Goal: Find specific fact: Find specific fact

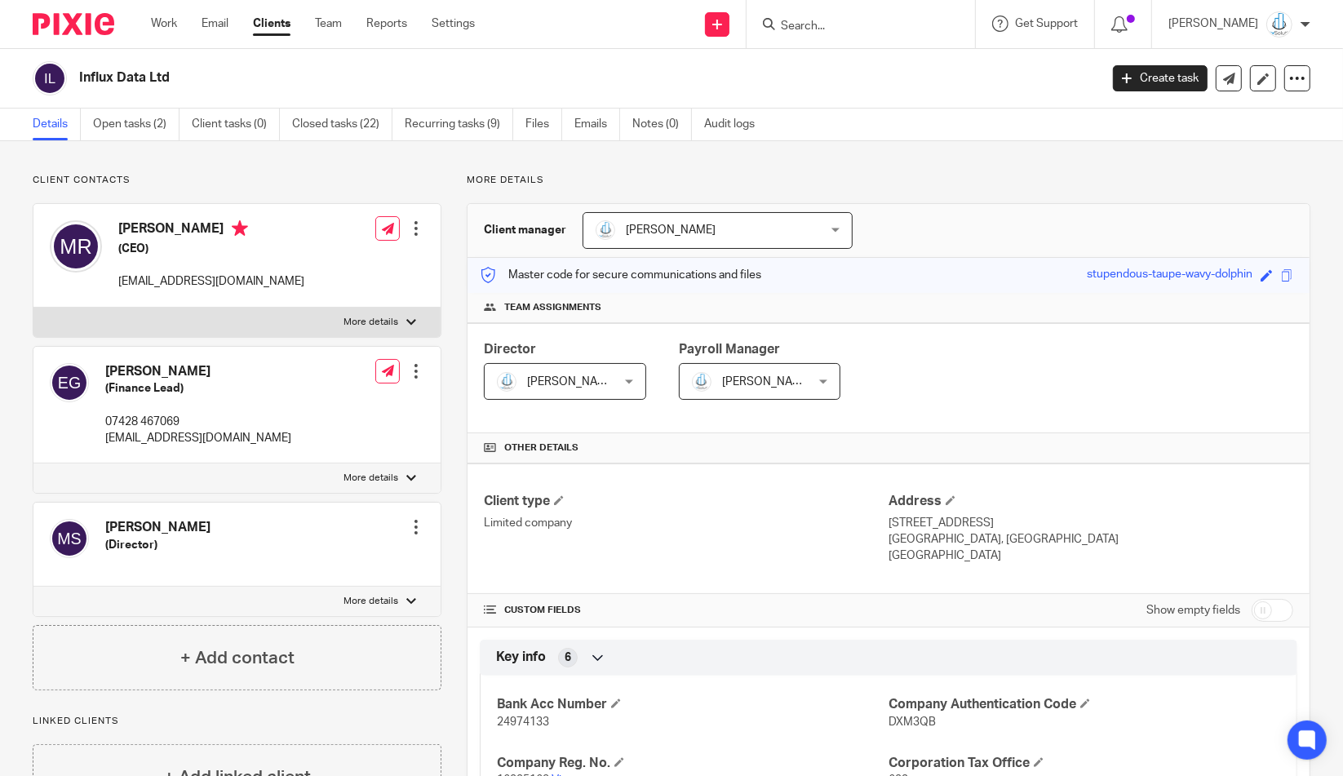
click at [161, 131] on link "Open tasks (2)" at bounding box center [136, 125] width 87 height 32
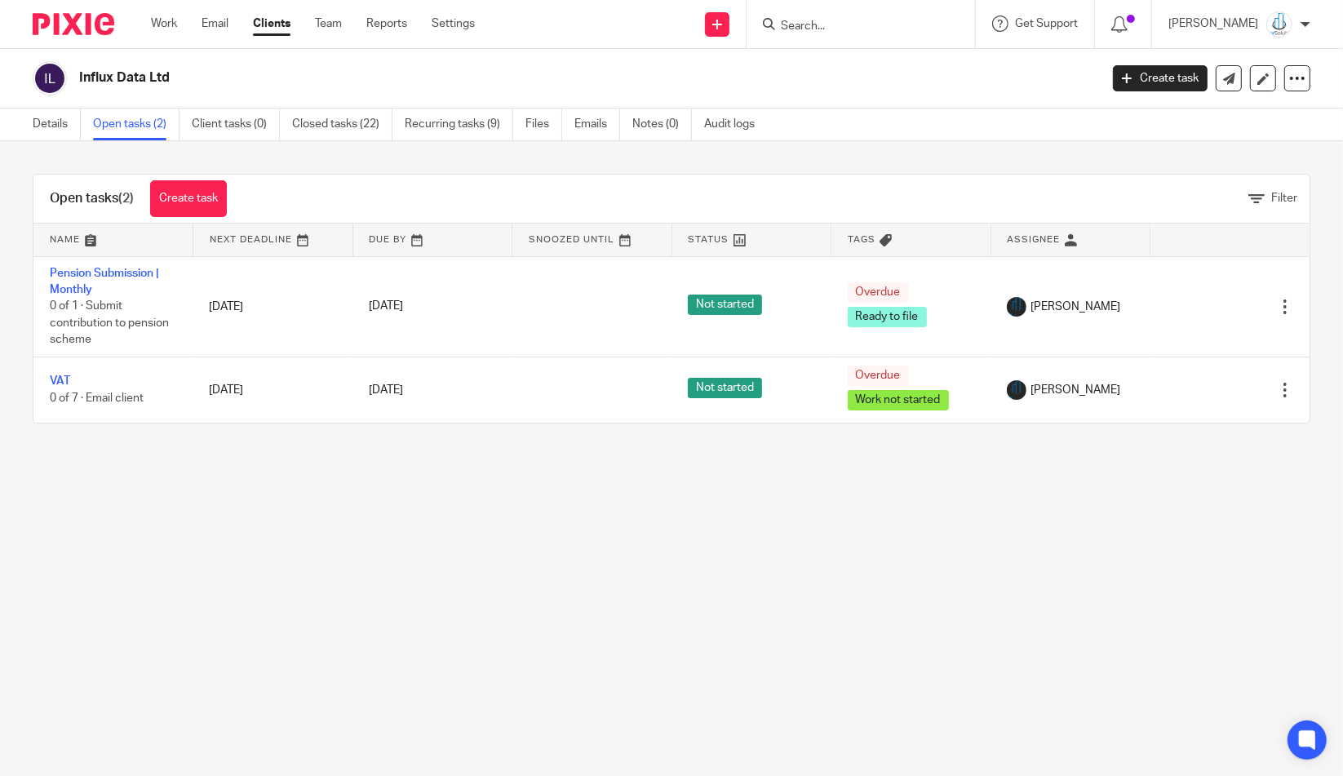
click at [87, 130] on ul "Details Open tasks (2) Client tasks (0) Closed tasks (22) Recurring tasks (9) F…" at bounding box center [406, 125] width 747 height 32
click at [51, 131] on link "Details" at bounding box center [57, 125] width 48 height 32
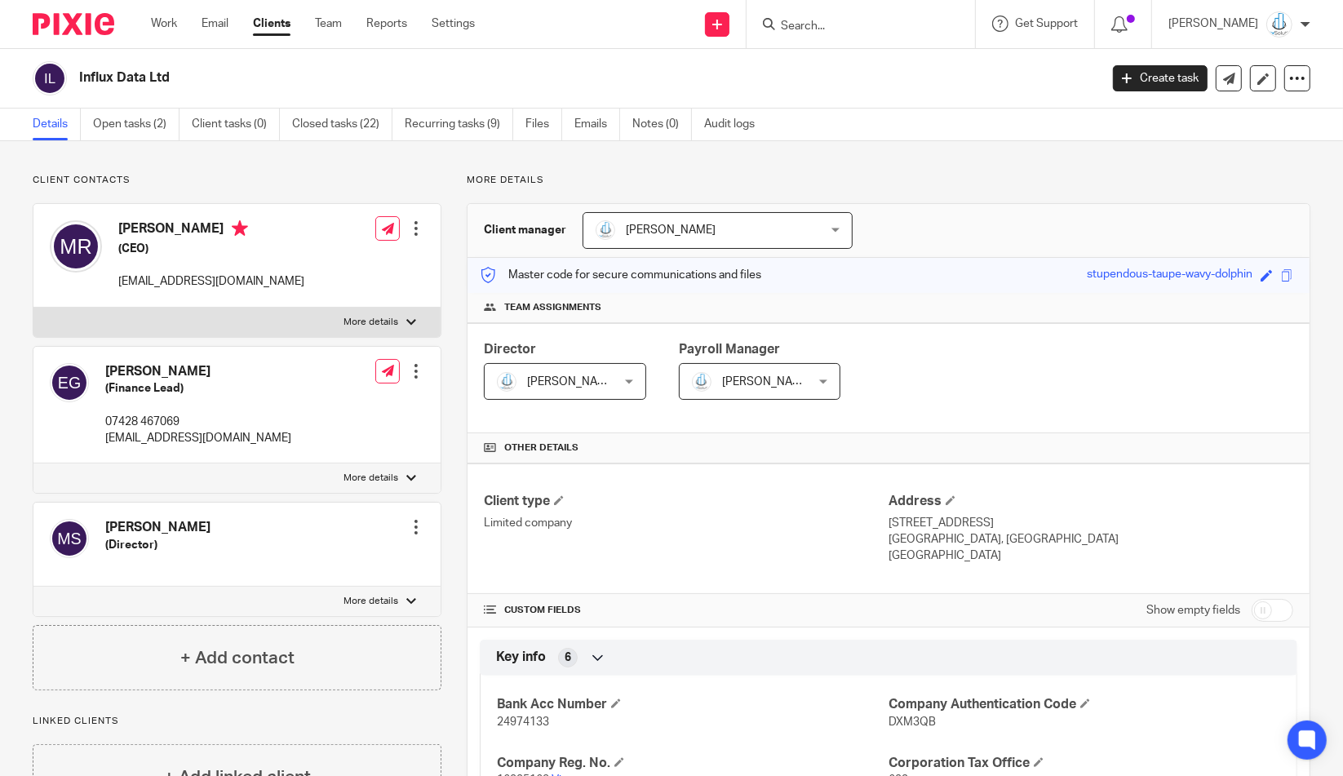
scroll to position [326, 0]
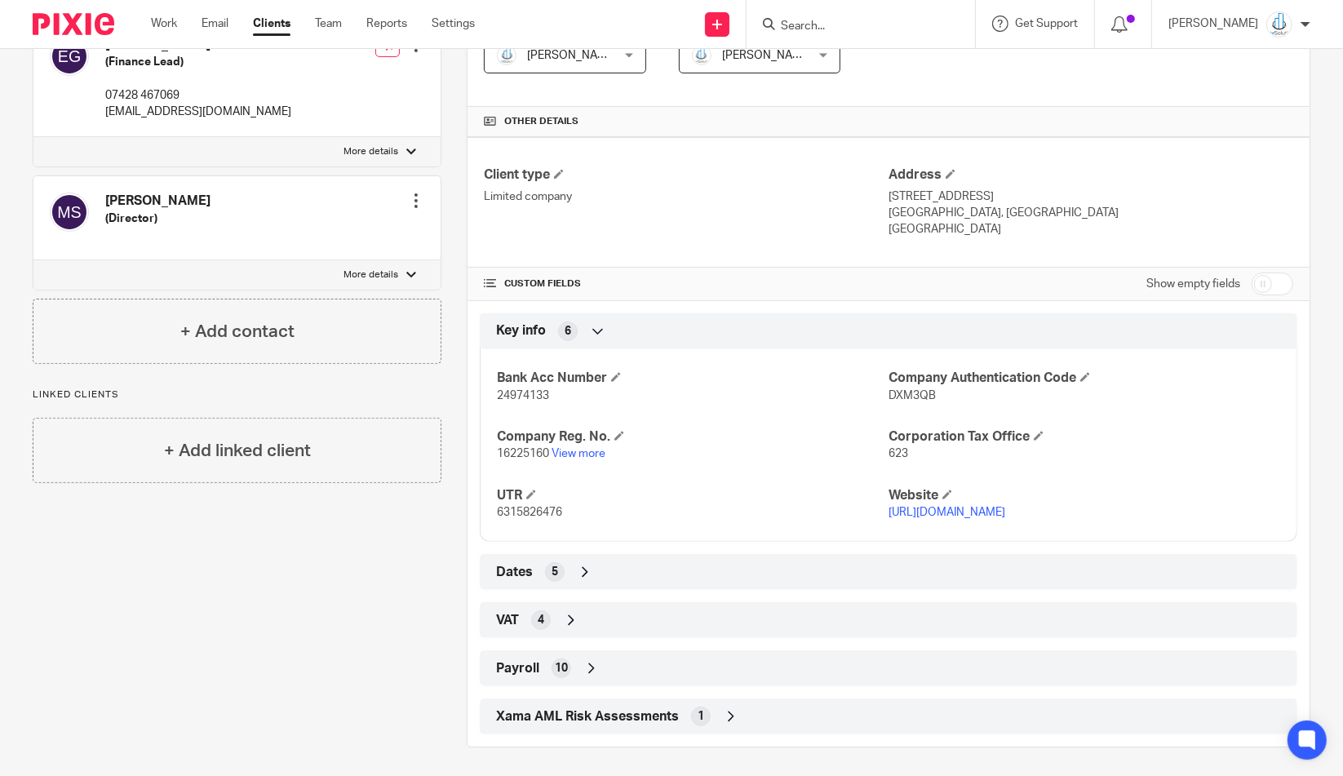
click at [561, 623] on div "VAT 4" at bounding box center [888, 620] width 793 height 28
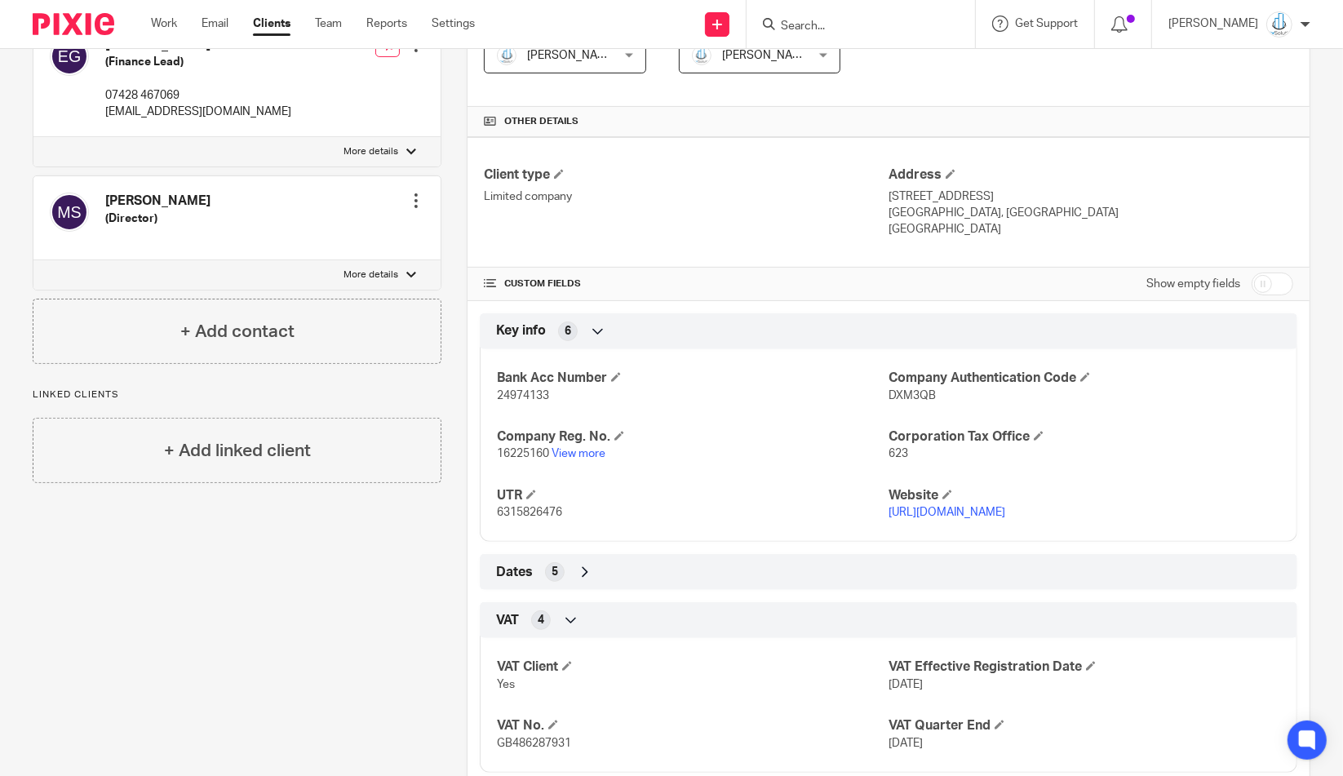
click at [541, 739] on span "GB486287931" at bounding box center [534, 743] width 74 height 11
copy span "GB486287931"
